Goal: Task Accomplishment & Management: Use online tool/utility

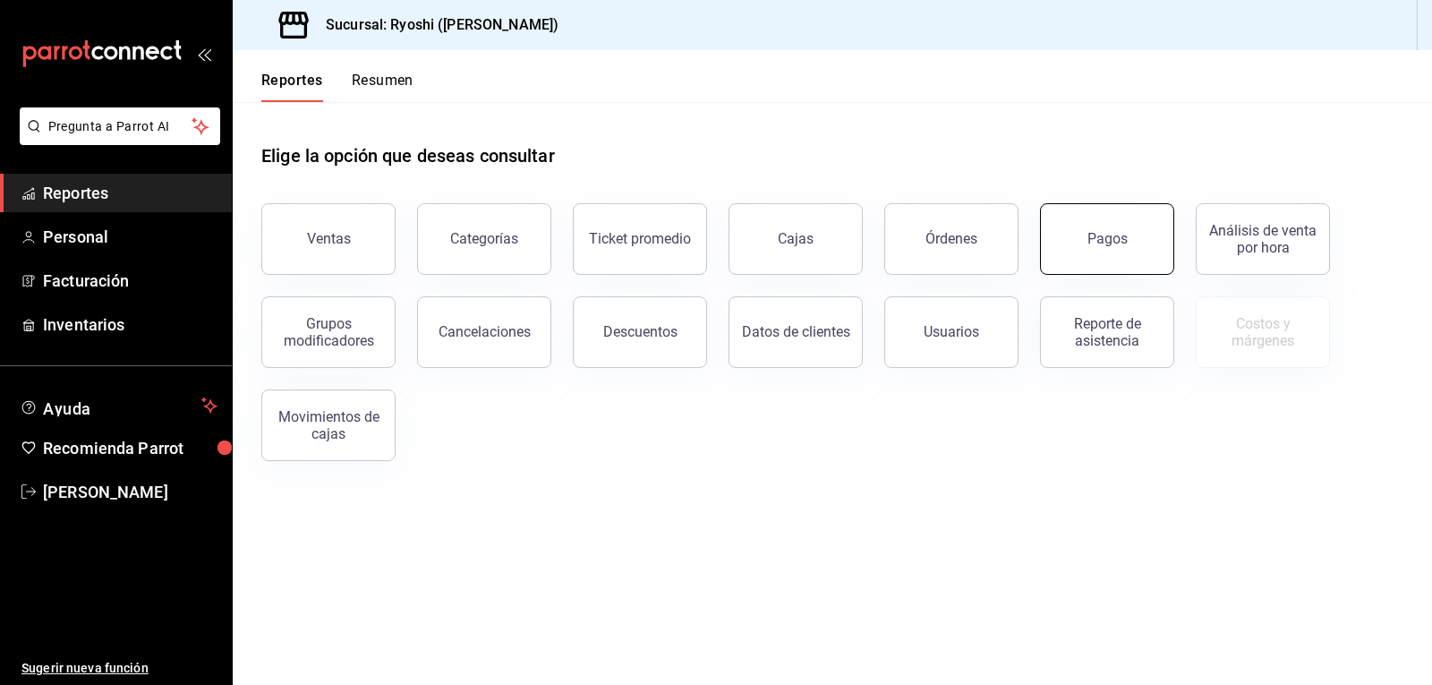
click at [1073, 239] on button "Pagos" at bounding box center [1107, 239] width 134 height 72
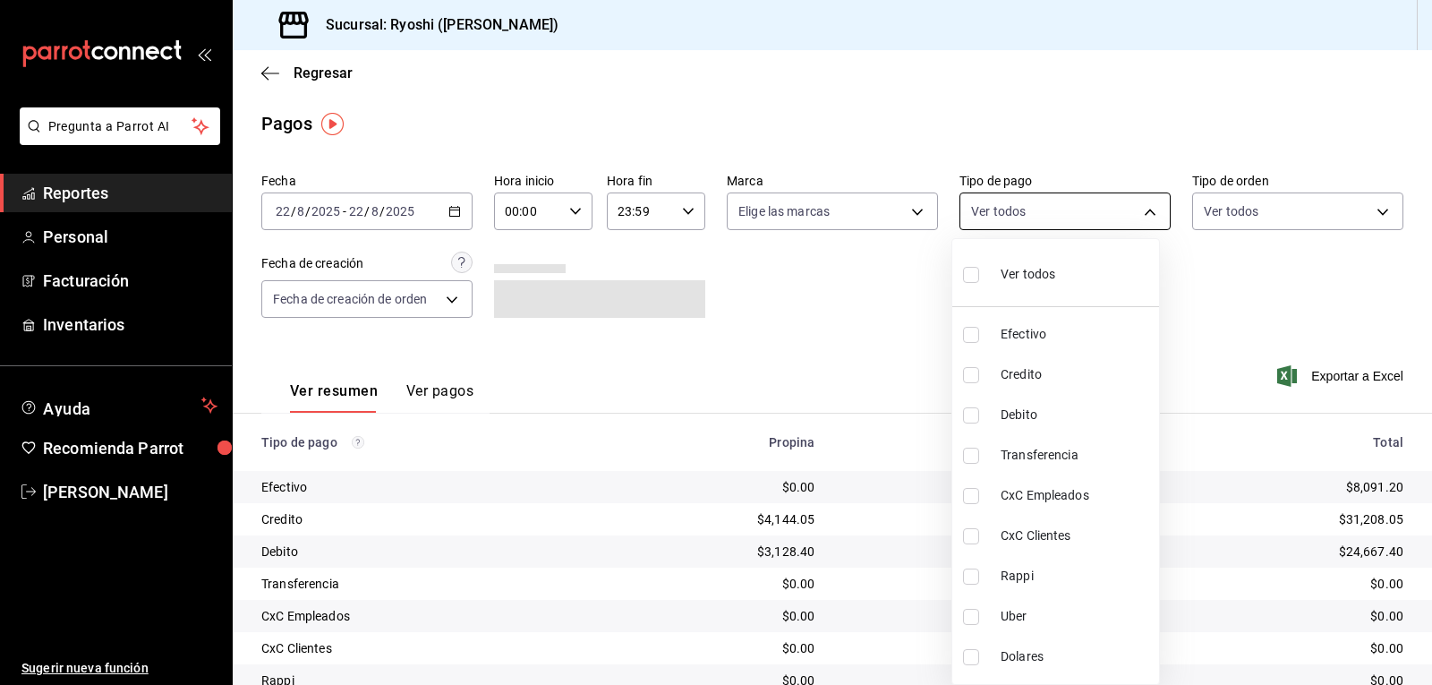
click at [1139, 213] on body "Pregunta a Parrot AI Reportes Personal Facturación Inventarios Ayuda Recomienda…" at bounding box center [716, 342] width 1432 height 685
click at [976, 273] on input "checkbox" at bounding box center [971, 275] width 16 height 16
checkbox input "true"
type input "789b4605-08e0-4dfe-9865-94468e2c17aa,9b0685d2-7f5d-4ede-a6b4-58a2ffcbf3cd,4fc1f…"
checkbox input "true"
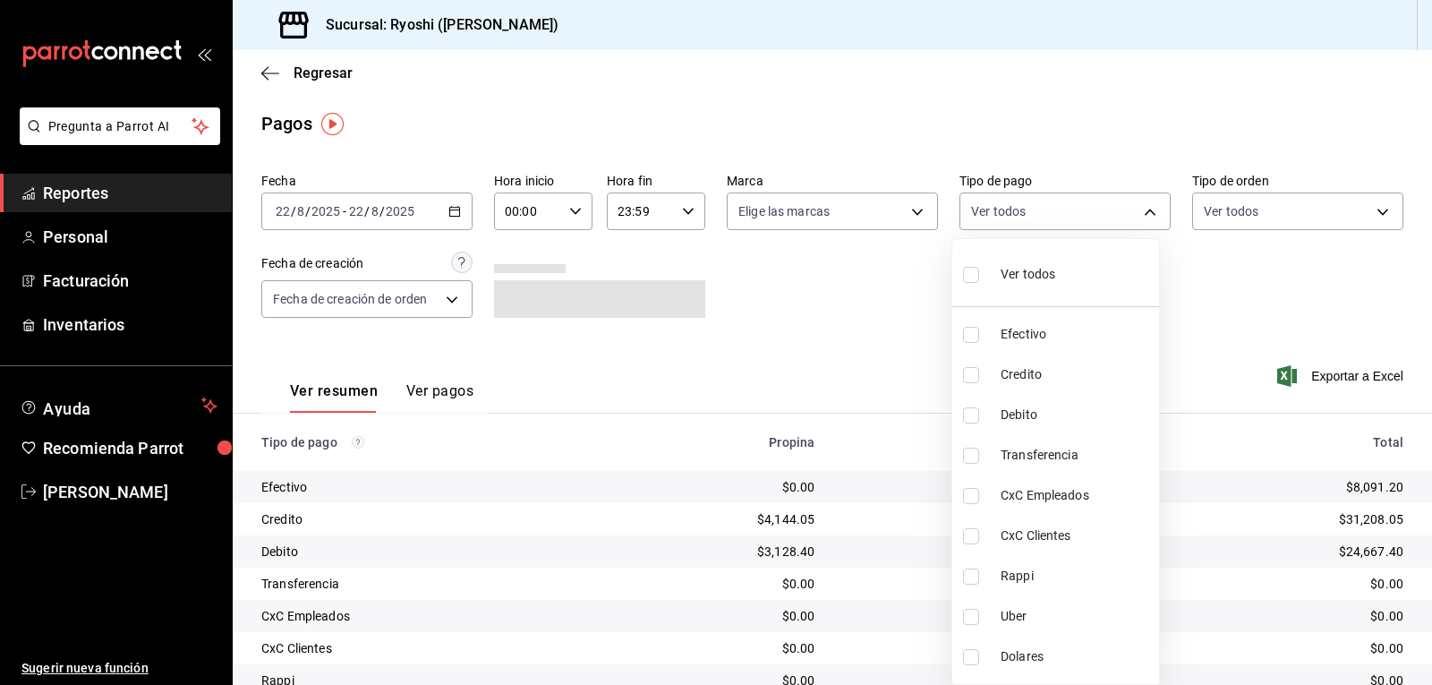
checkbox input "true"
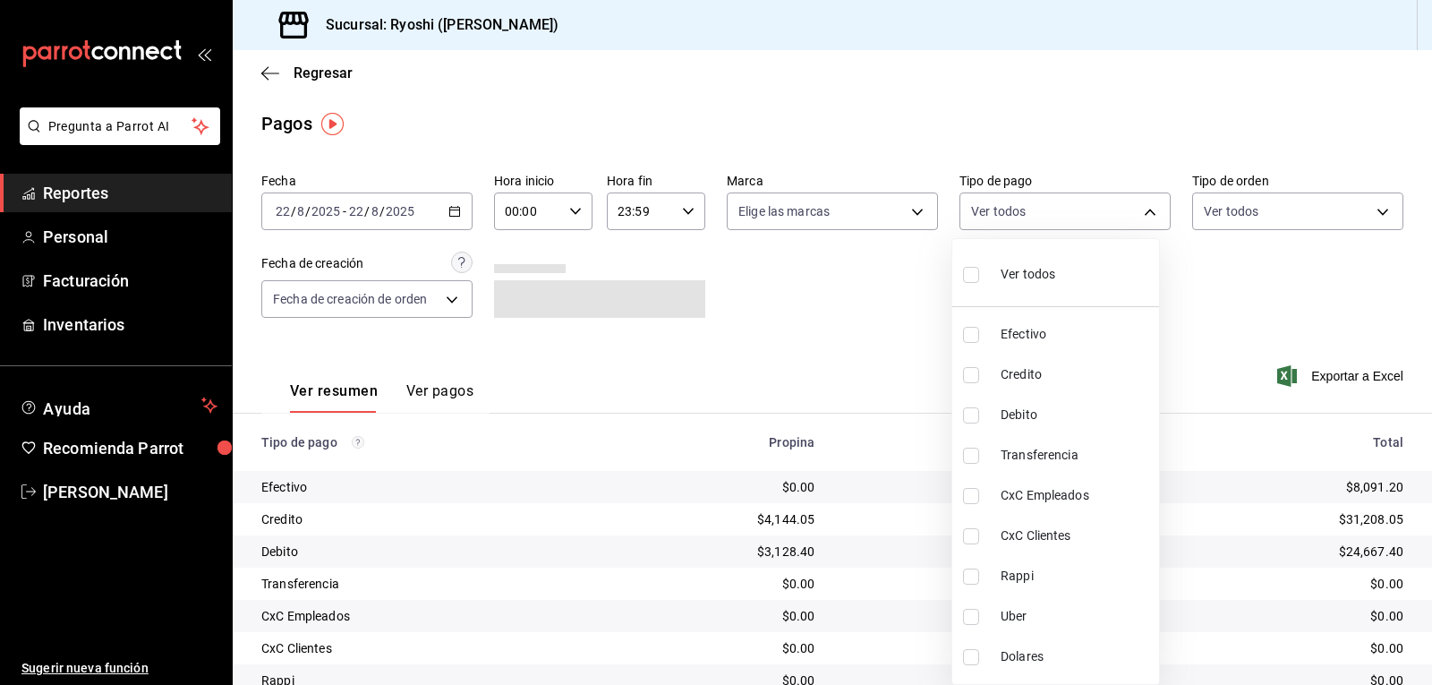
checkbox input "true"
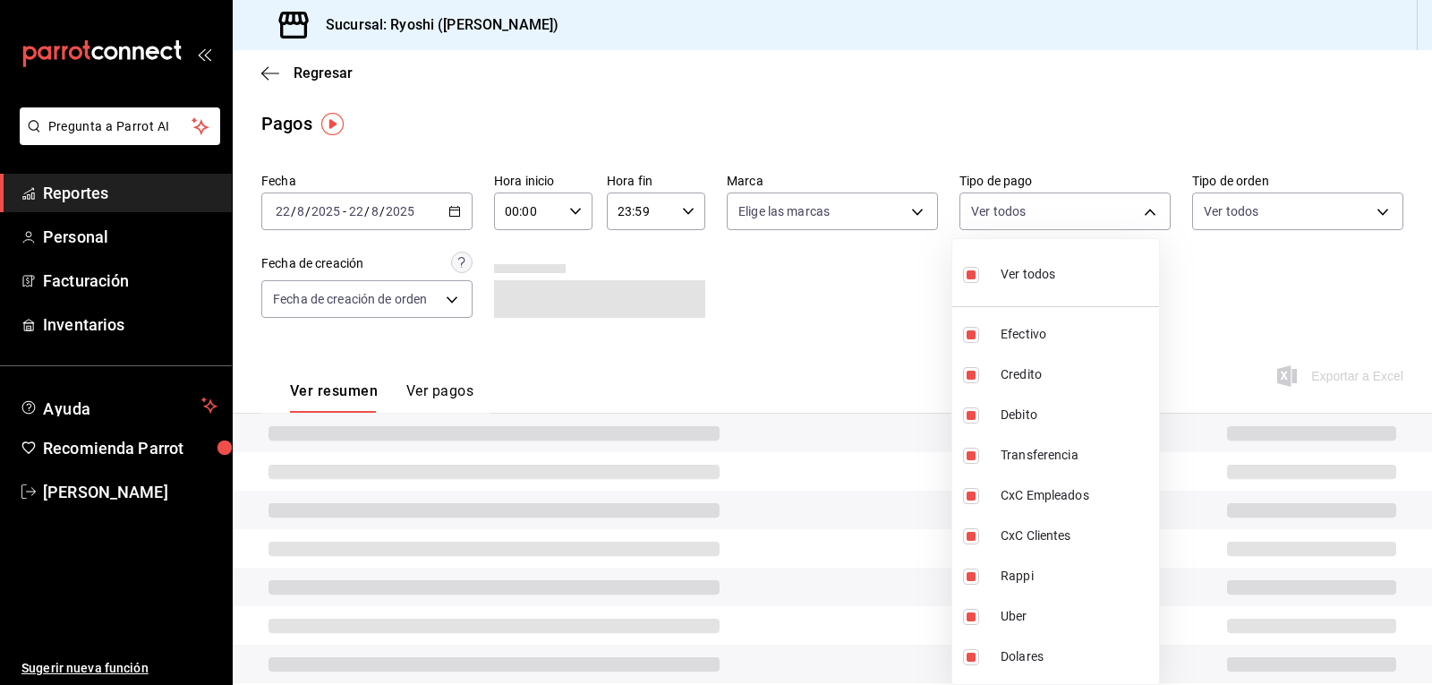
click at [976, 273] on input "checkbox" at bounding box center [971, 275] width 16 height 16
checkbox input "false"
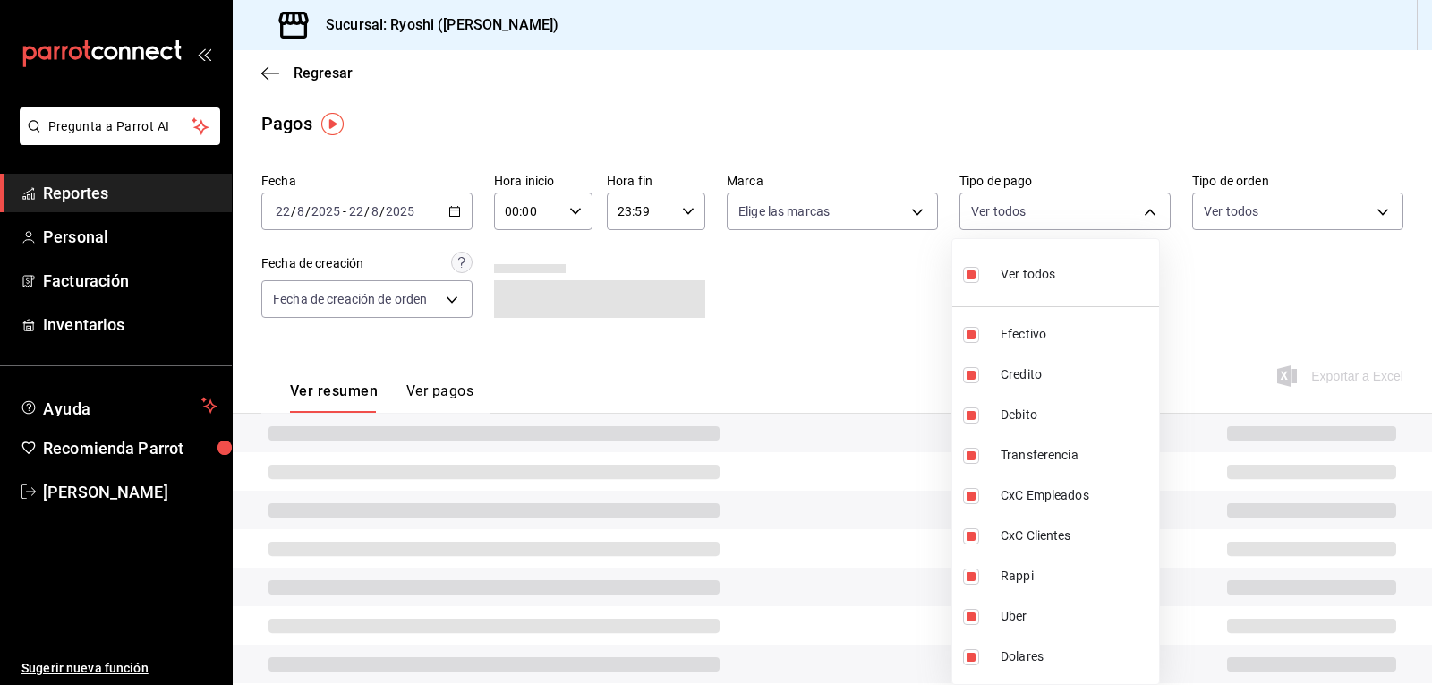
checkbox input "false"
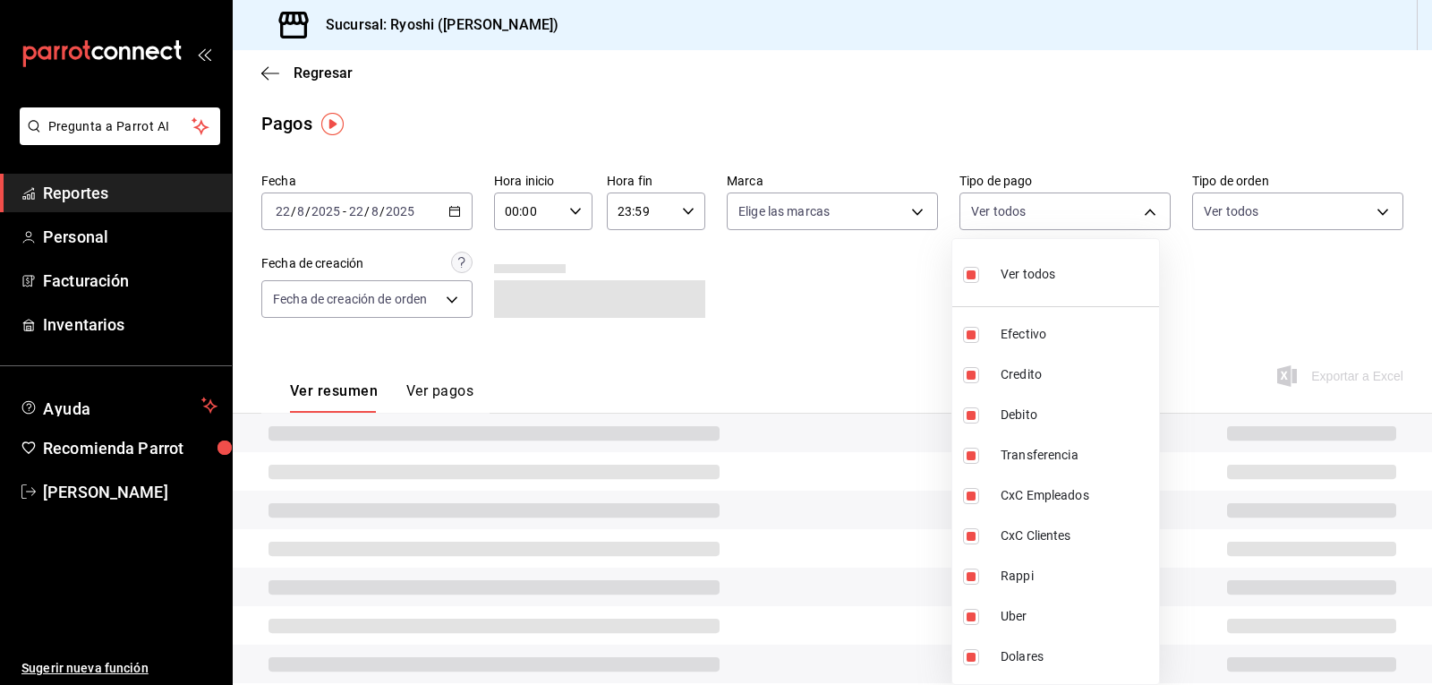
checkbox input "false"
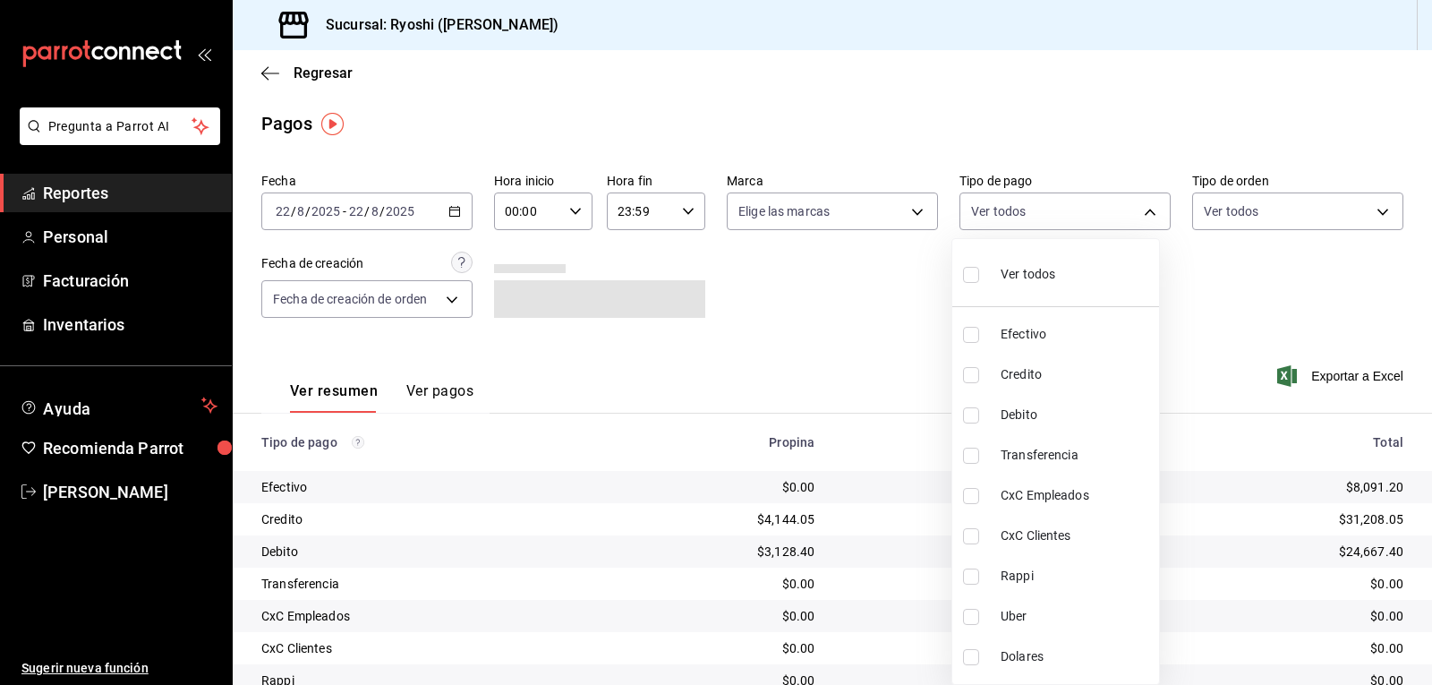
click at [970, 415] on input "checkbox" at bounding box center [971, 415] width 16 height 16
checkbox input "true"
type input "4fc1f123-1106-4d46-a6dc-4994d0550367"
click at [972, 369] on input "checkbox" at bounding box center [971, 375] width 16 height 16
checkbox input "true"
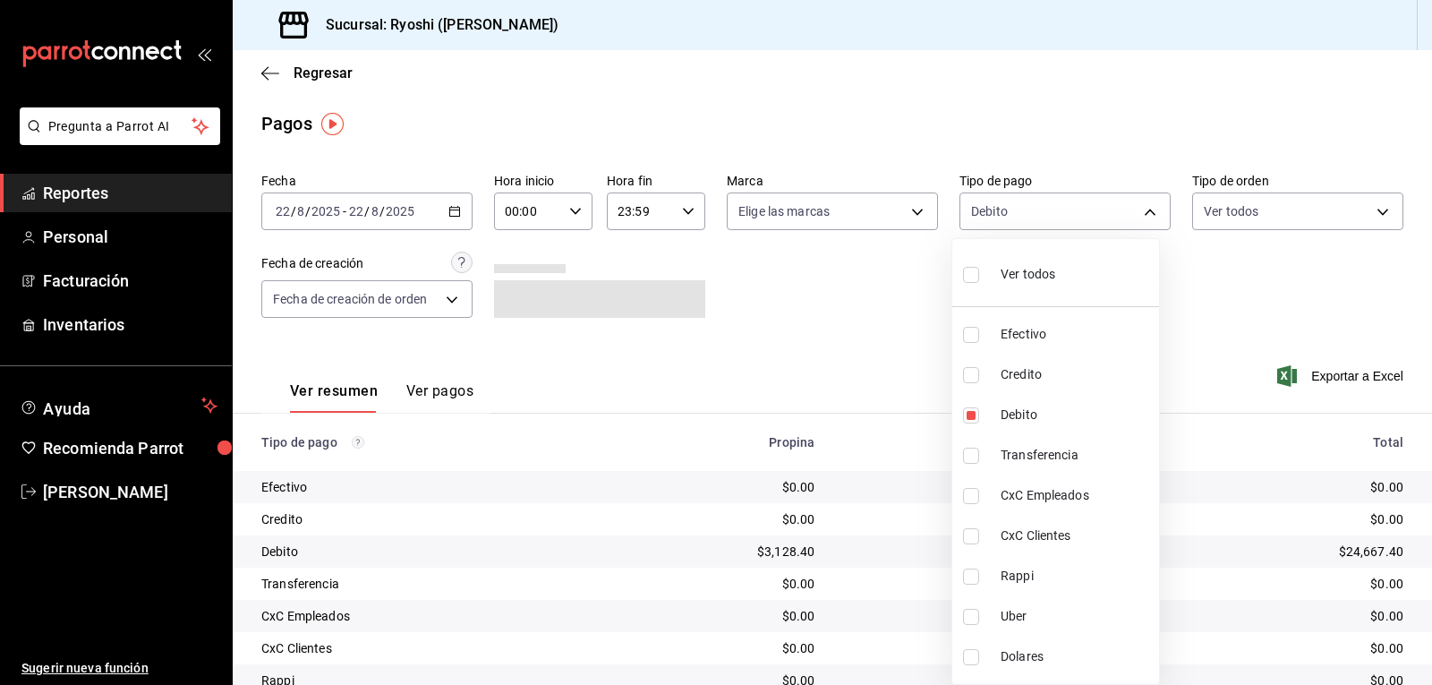
type input "4fc1f123-1106-4d46-a6dc-4994d0550367,9b0685d2-7f5d-4ede-a6b4-58a2ffcbf3cd"
click at [575, 209] on div at bounding box center [716, 342] width 1432 height 685
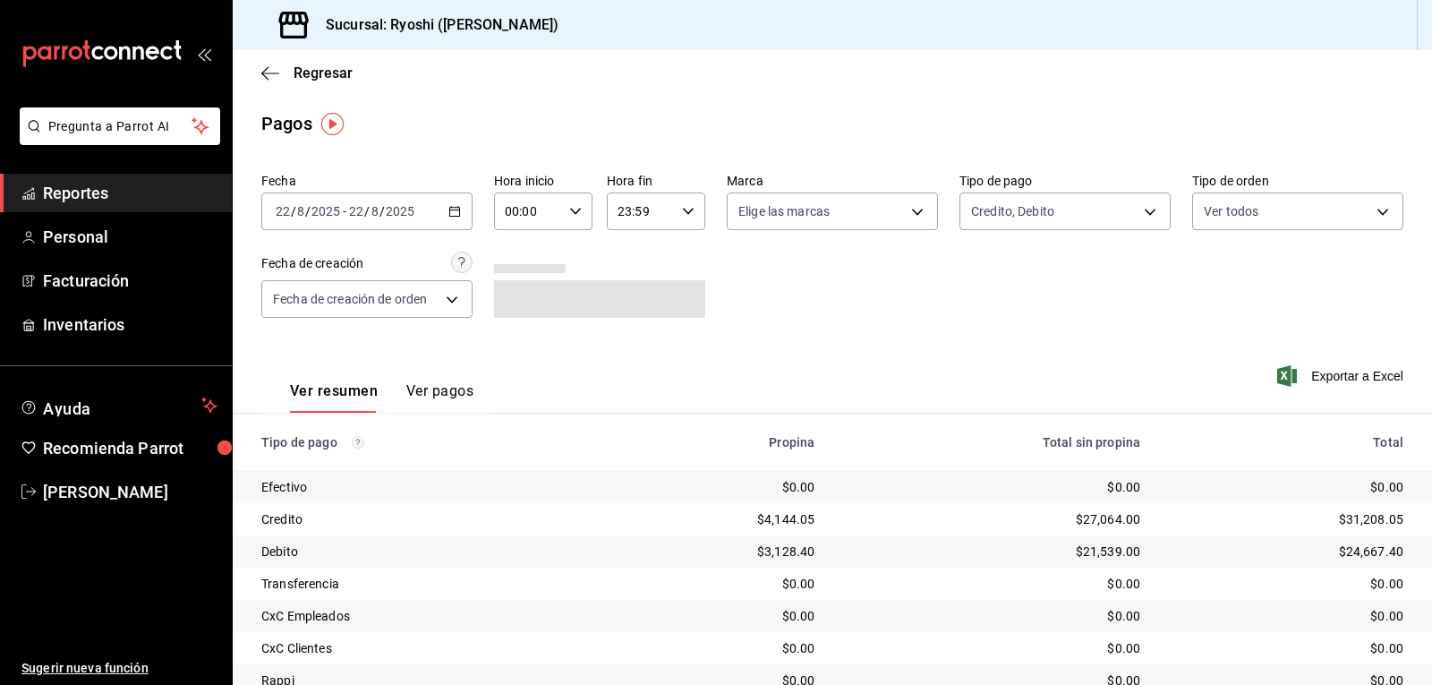
click at [571, 217] on icon "button" at bounding box center [575, 211] width 13 height 13
click at [520, 334] on span "06" at bounding box center [516, 336] width 21 height 14
type input "06:00"
click at [803, 282] on div at bounding box center [716, 342] width 1432 height 685
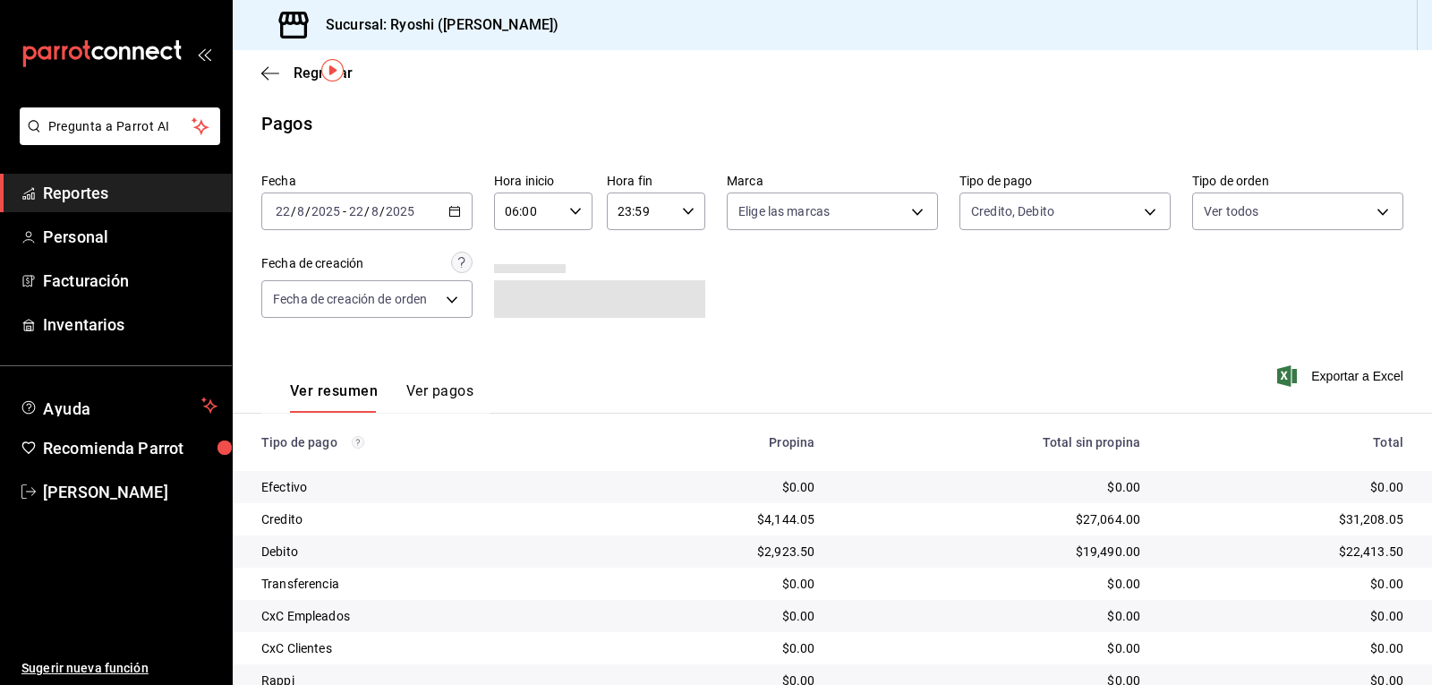
scroll to position [138, 0]
